Goal: Obtain resource: Obtain resource

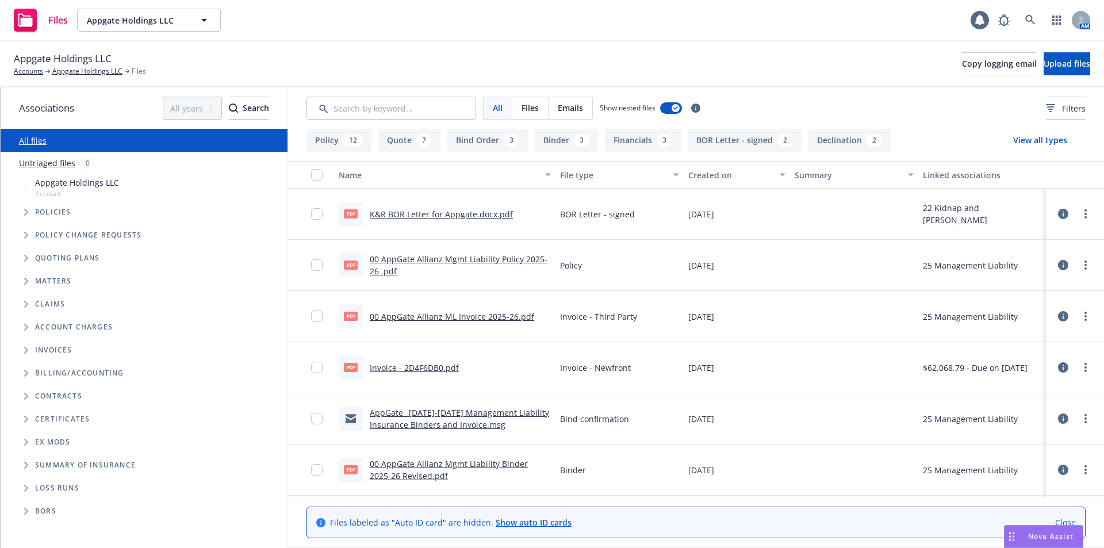
click at [576, 105] on span "Emails" at bounding box center [570, 108] width 25 height 12
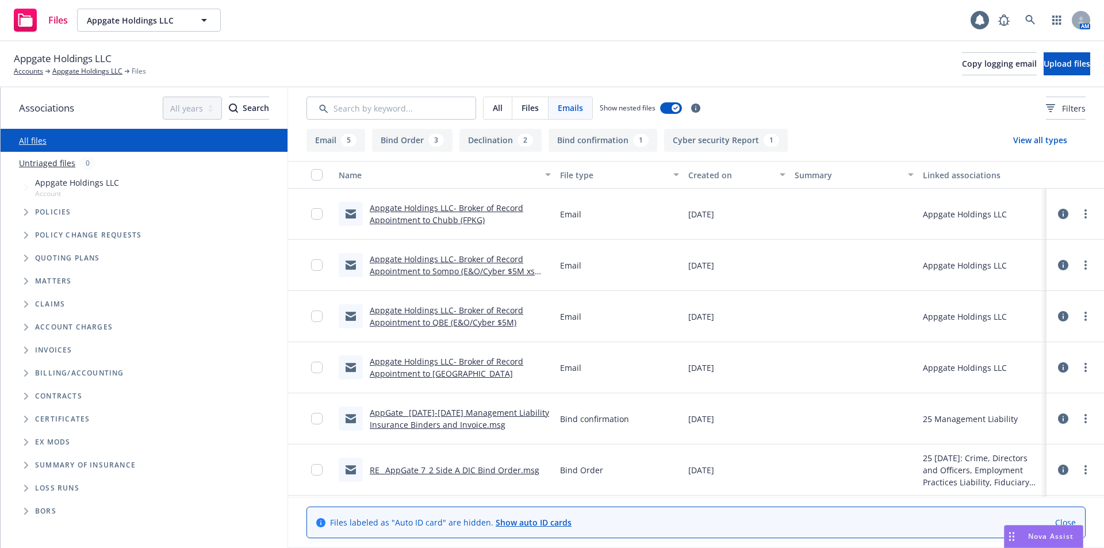
click at [1058, 210] on icon at bounding box center [1063, 214] width 10 height 10
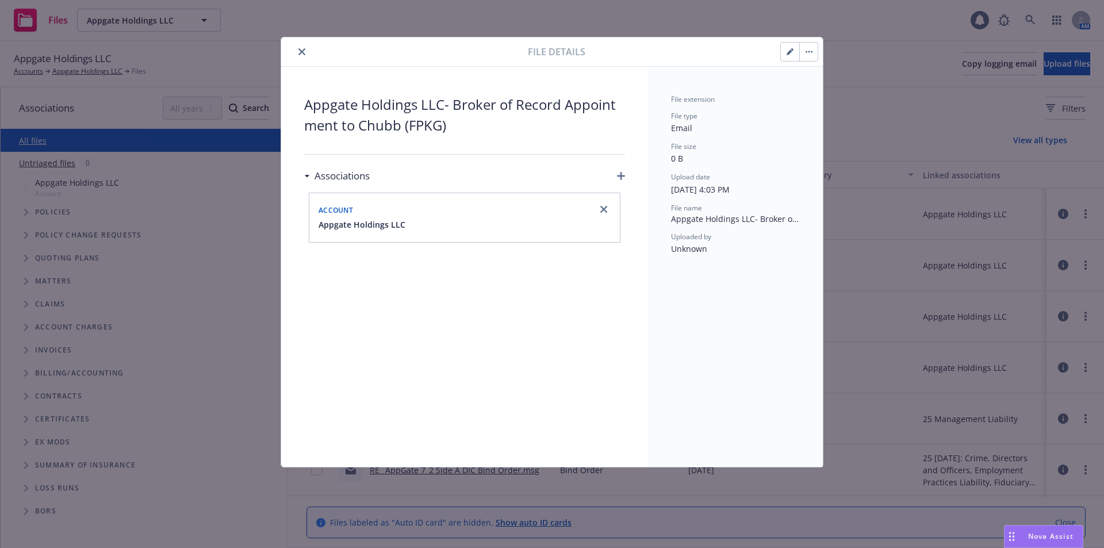
click at [785, 49] on button "button" at bounding box center [790, 52] width 18 height 18
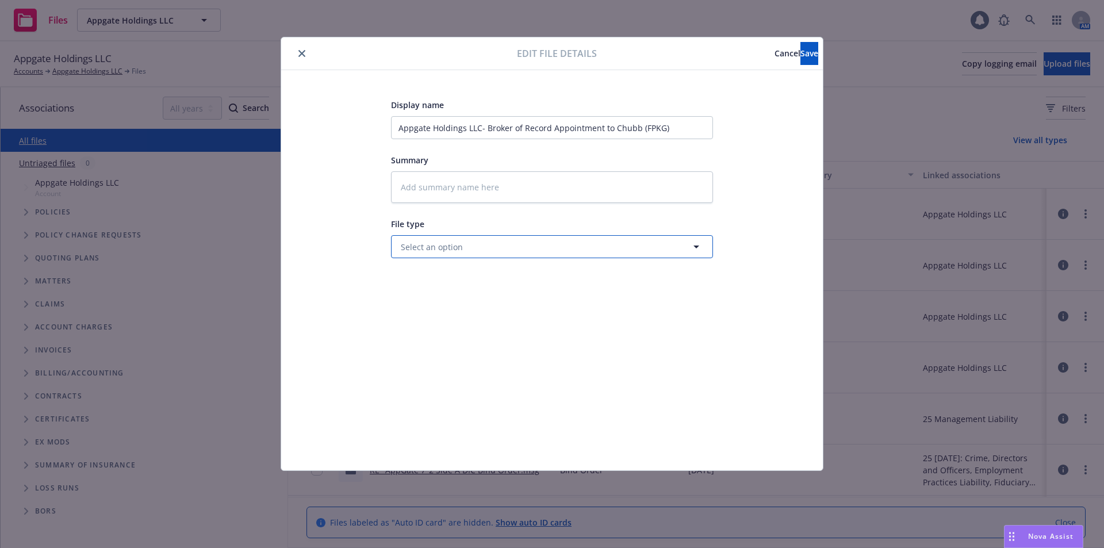
click at [607, 250] on button "Select an option" at bounding box center [552, 246] width 322 height 23
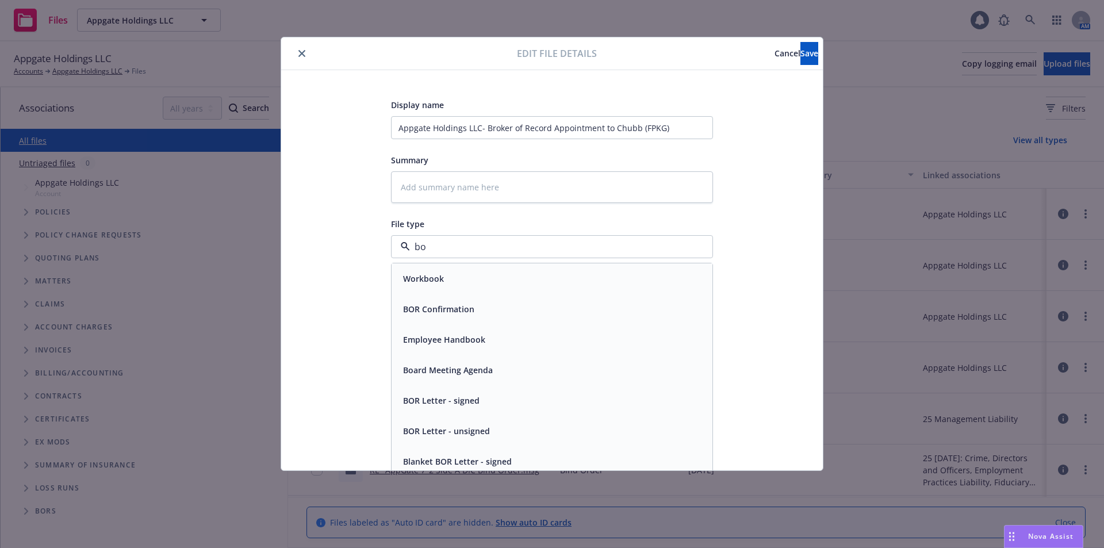
type input "bor"
drag, startPoint x: 439, startPoint y: 247, endPoint x: 344, endPoint y: 247, distance: 94.3
click at [344, 247] on div "Display name Appgate Holdings LLC- Broker of Record Appointment to Chubb (FPKG)…" at bounding box center [552, 270] width 496 height 345
click at [756, 217] on div "Display name Appgate Holdings LLC- Broker of Record Appointment to Chubb (FPKG)…" at bounding box center [552, 270] width 496 height 345
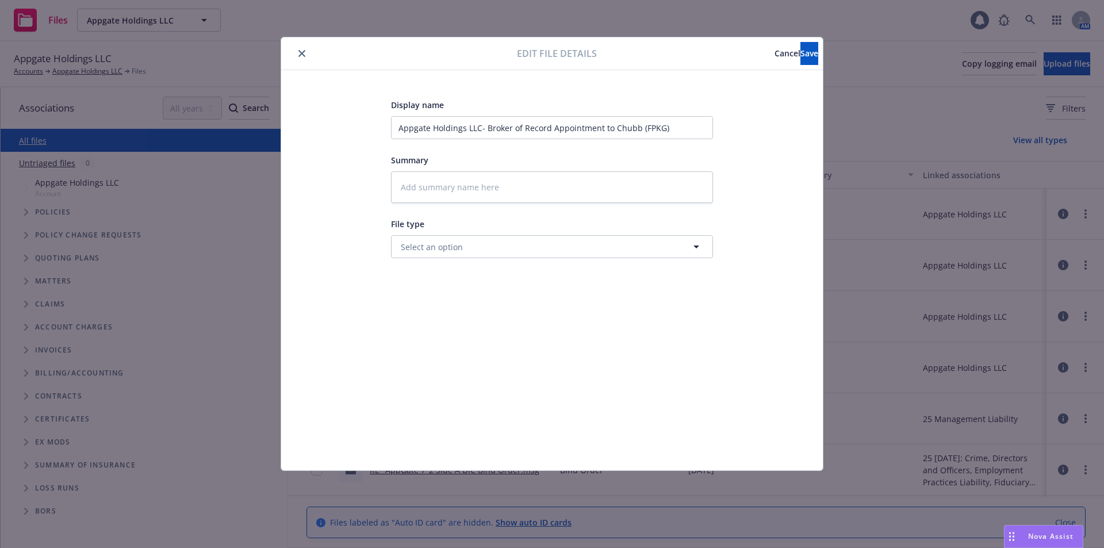
click at [774, 55] on span "Cancel" at bounding box center [787, 53] width 26 height 11
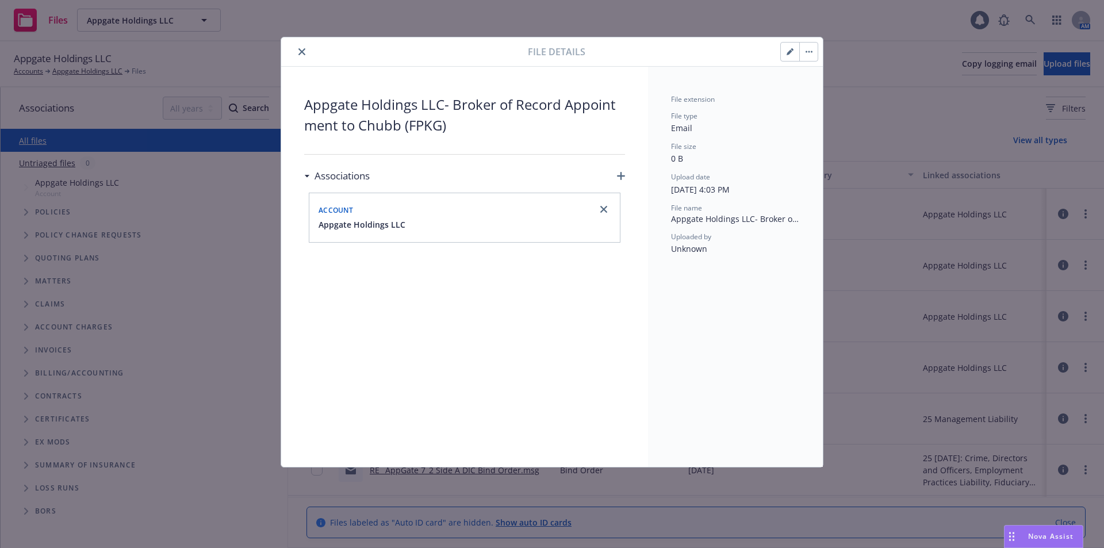
click at [296, 55] on button "close" at bounding box center [302, 52] width 14 height 14
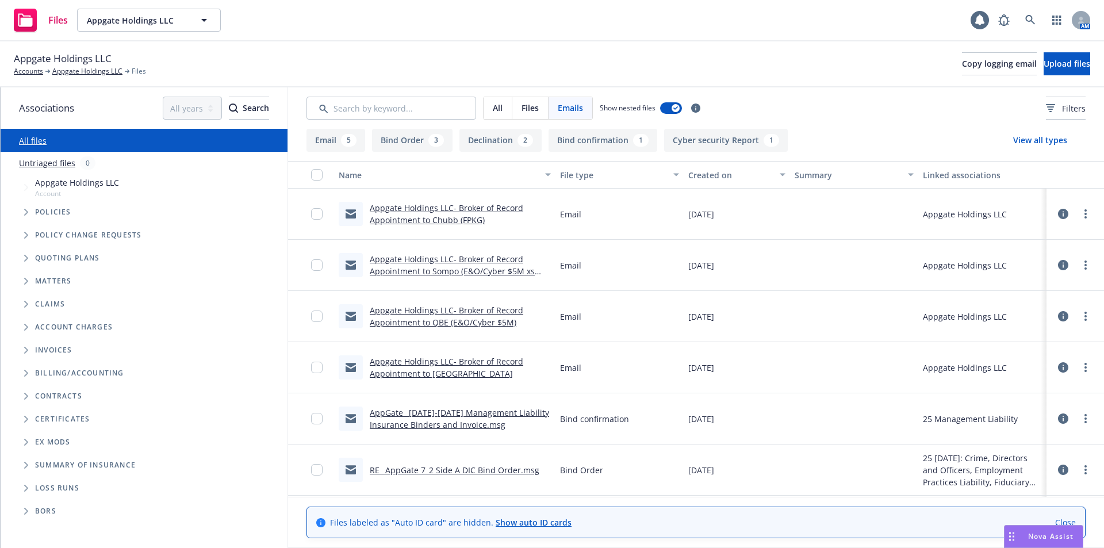
click at [424, 219] on link "Appgate Holdings LLC- Broker of Record Appointment to Chubb (FPKG)" at bounding box center [447, 213] width 154 height 23
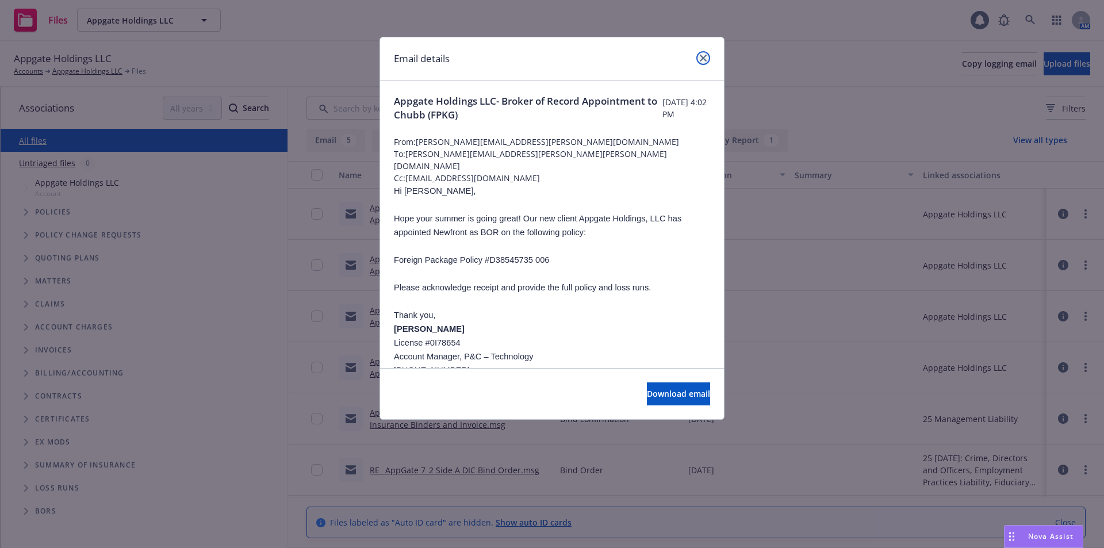
click at [708, 61] on link "close" at bounding box center [703, 58] width 14 height 14
